Goal: Check status

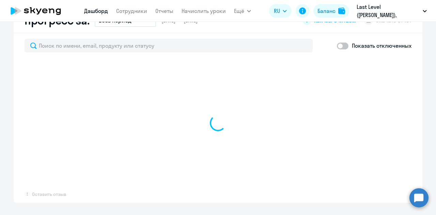
scroll to position [341, 0]
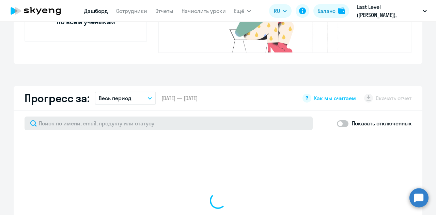
select select "30"
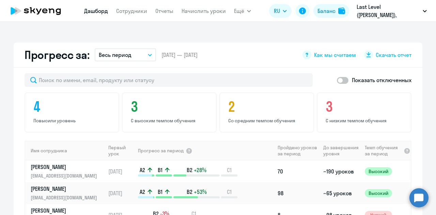
scroll to position [375, 0]
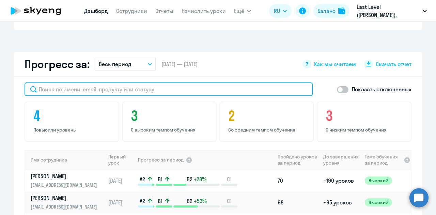
click at [130, 82] on input "text" at bounding box center [169, 89] width 288 height 14
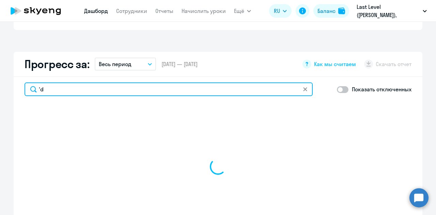
type input "'"
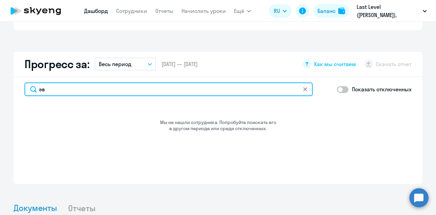
type input "э"
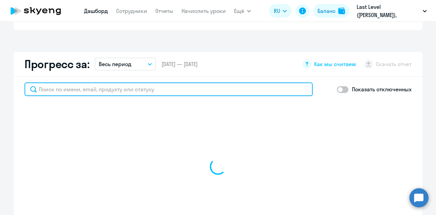
paste input "[EMAIL_ADDRESS][DOMAIN_NAME]"
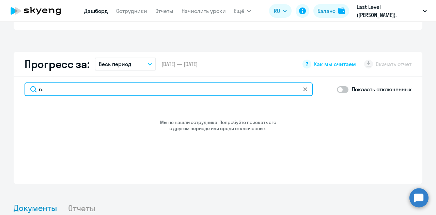
type input "n"
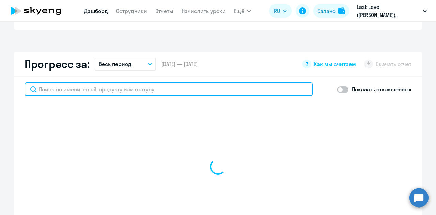
select select "30"
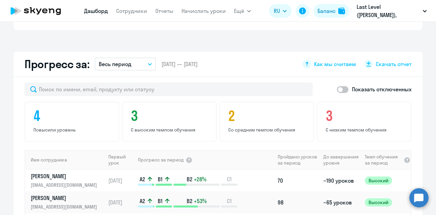
click at [247, 56] on div "Прогресс за: Весь период – [DATE] — [DATE] Как мы считаем Скачать отчет" at bounding box center [218, 64] width 409 height 25
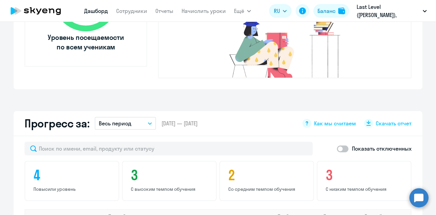
scroll to position [307, 0]
